Goal: Find specific fact

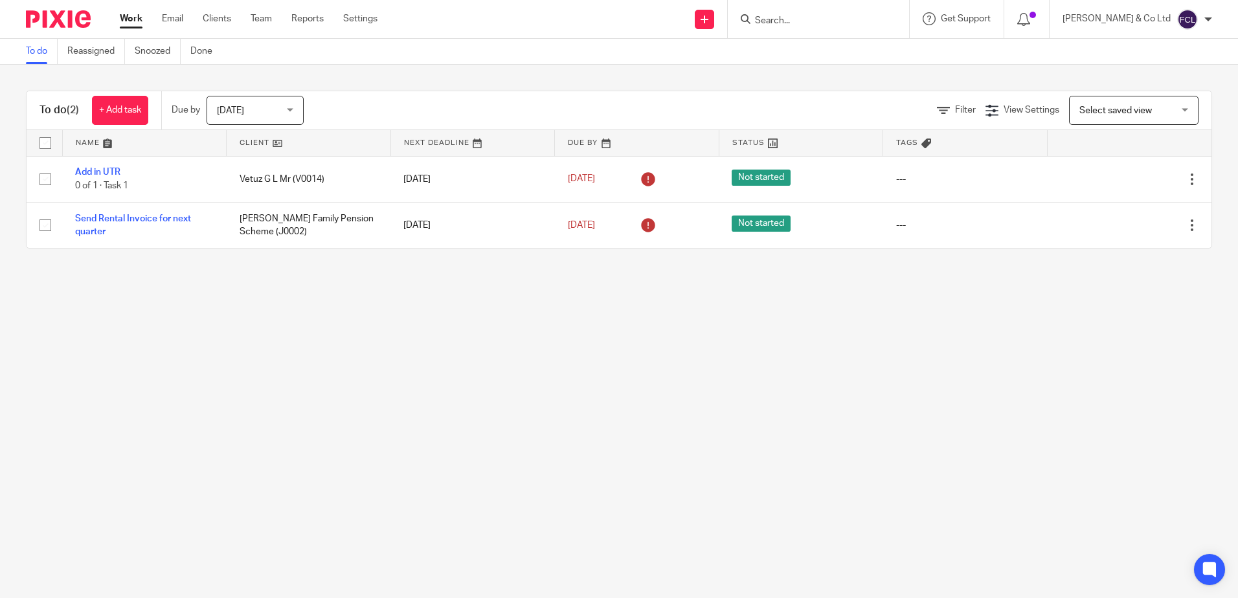
click at [846, 18] on input "Search" at bounding box center [812, 22] width 117 height 12
type input "kgm"
click at [878, 56] on link at bounding box center [860, 56] width 219 height 30
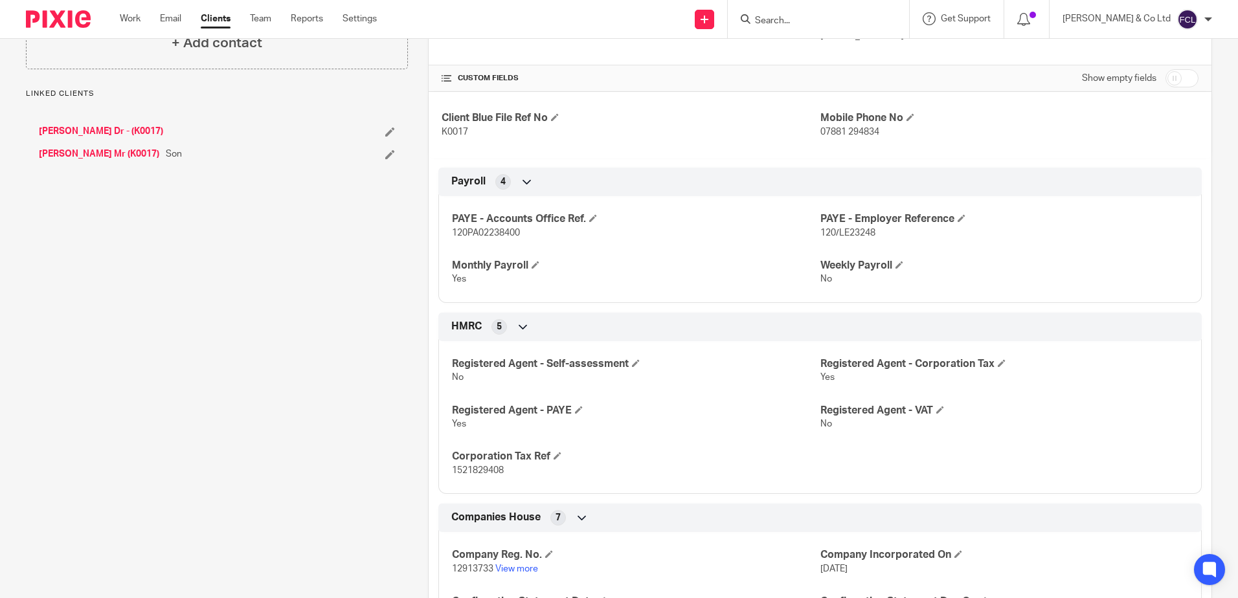
scroll to position [259, 0]
click at [473, 230] on span "120PA02238400" at bounding box center [486, 231] width 68 height 9
copy span "120PA02238400"
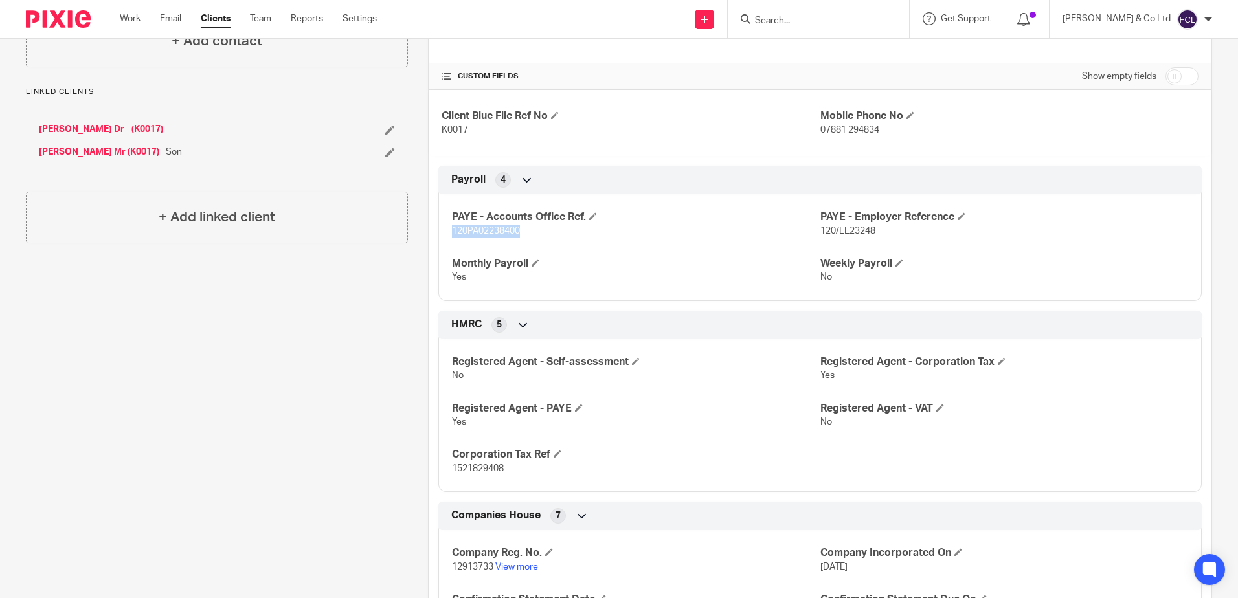
copy span "120PA02238400"
